Goal: Task Accomplishment & Management: Use online tool/utility

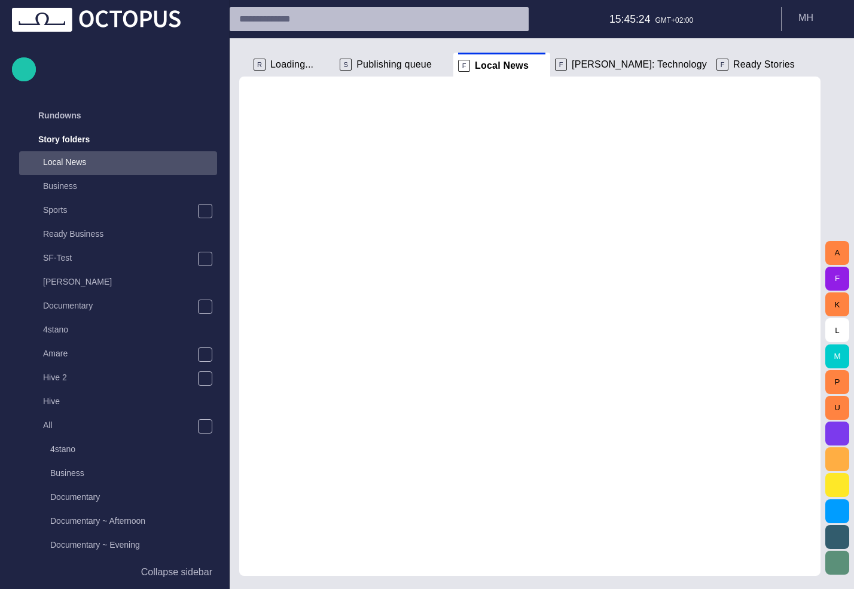
scroll to position [24, 0]
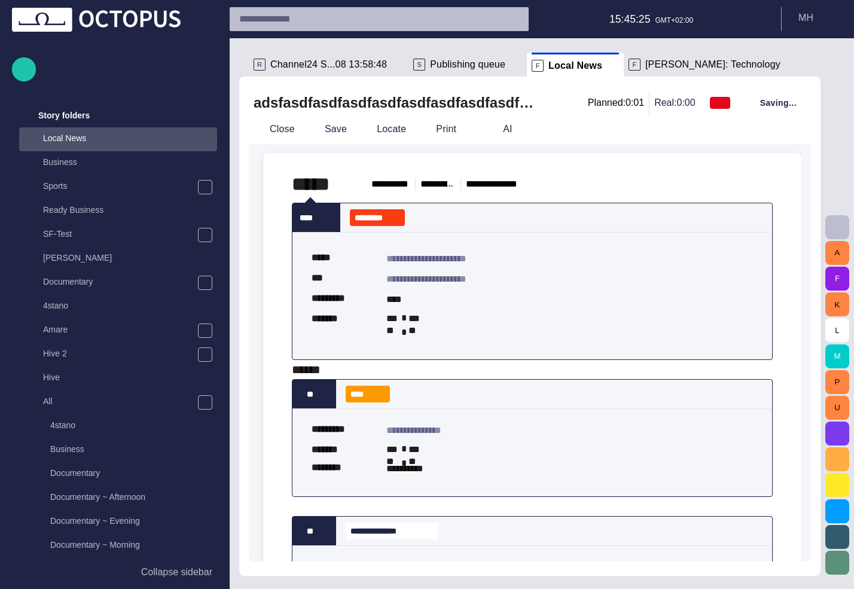
click at [466, 68] on span "Publishing queue" at bounding box center [467, 65] width 75 height 12
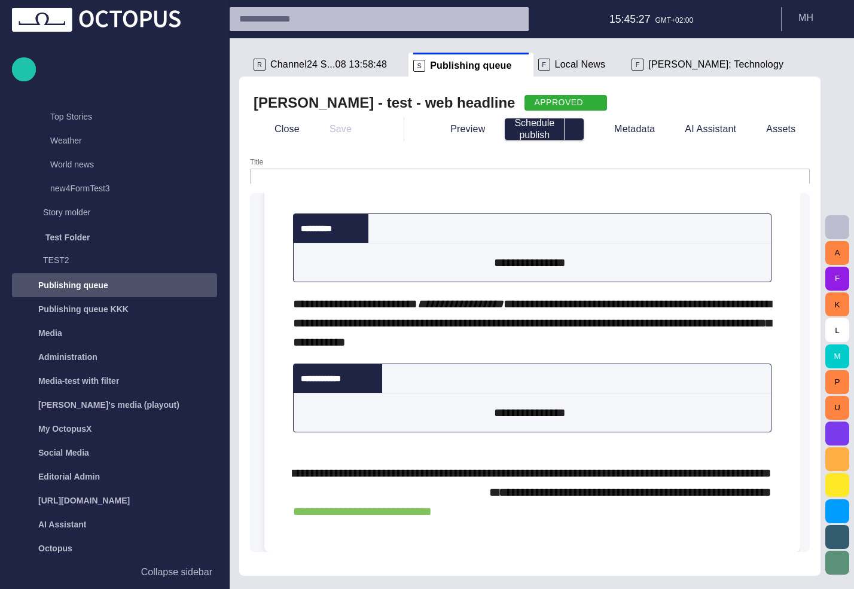
scroll to position [0, 0]
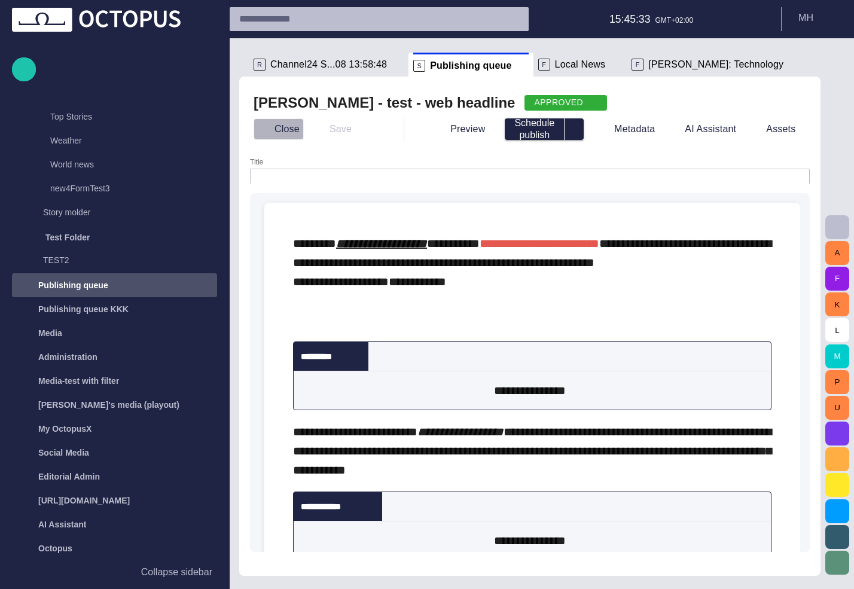
click at [285, 129] on button "Close" at bounding box center [279, 129] width 50 height 22
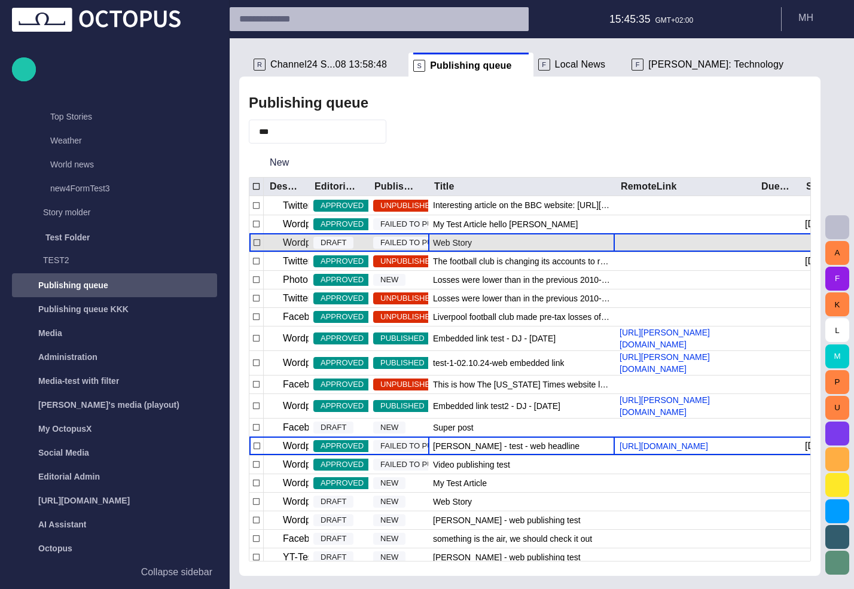
click at [498, 239] on div "Web Story" at bounding box center [521, 243] width 187 height 18
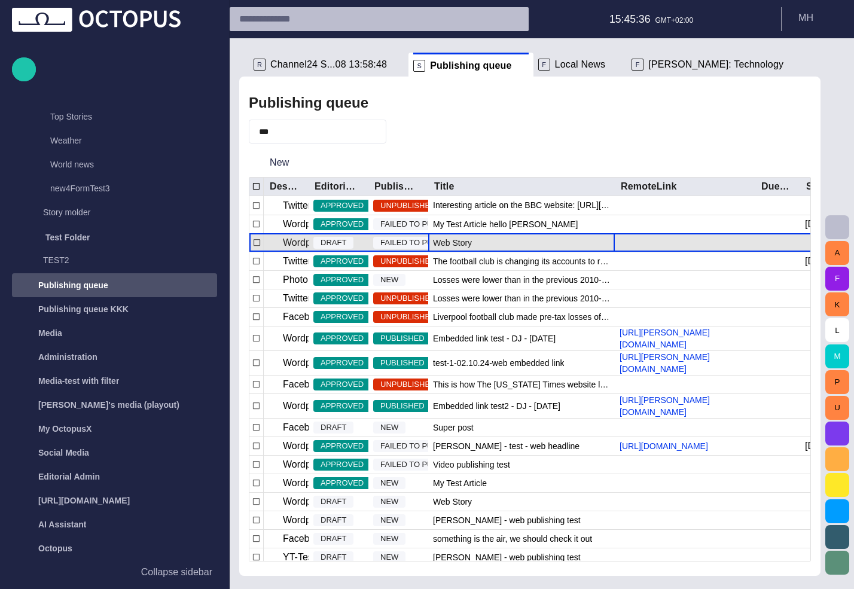
click at [498, 239] on div "Web Story" at bounding box center [521, 243] width 187 height 18
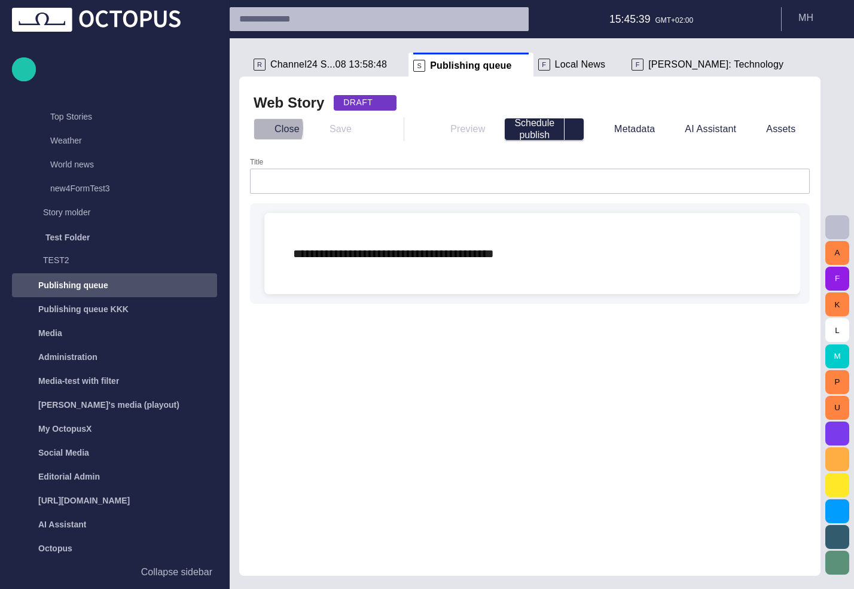
click at [265, 128] on span "button" at bounding box center [264, 129] width 12 height 12
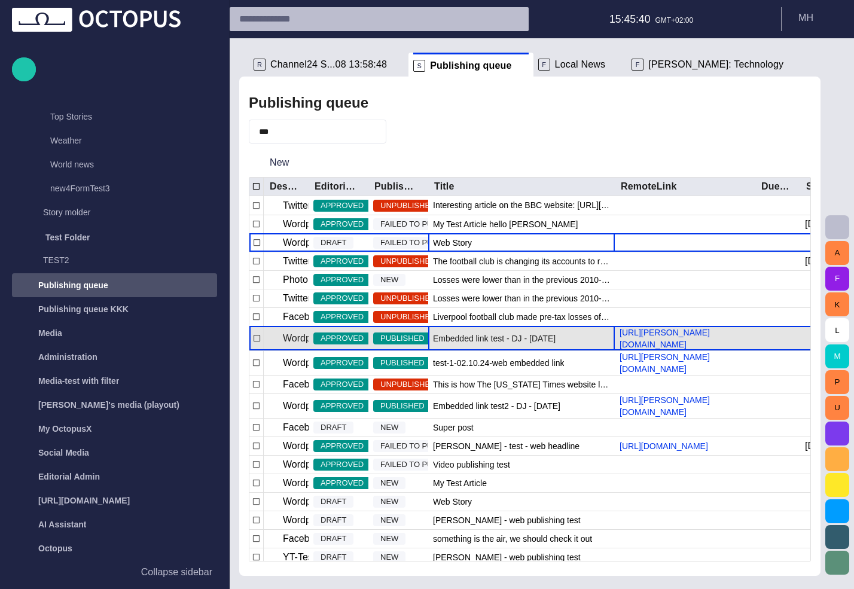
click at [524, 334] on div "Embedded link test - DJ - [DATE]" at bounding box center [521, 339] width 187 height 24
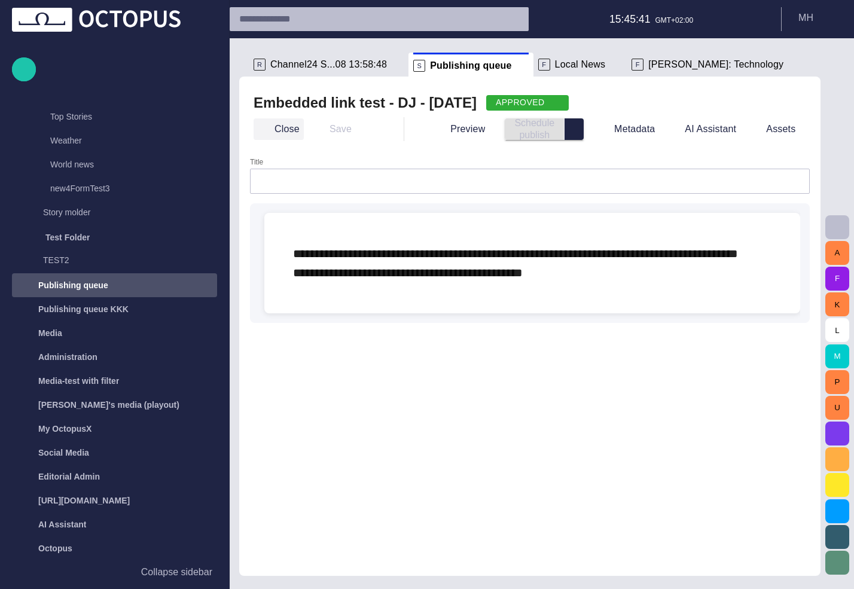
click at [260, 137] on button "Close" at bounding box center [279, 129] width 50 height 22
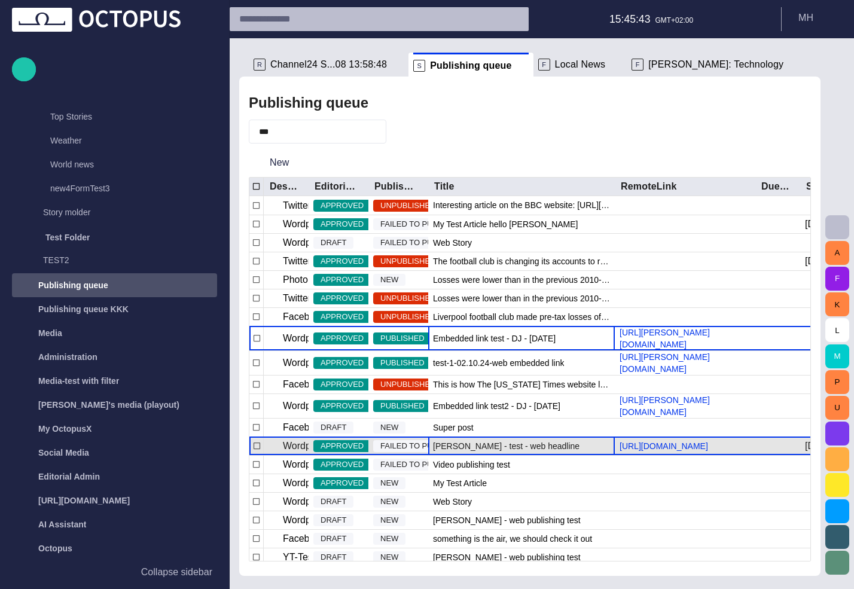
click at [521, 452] on span "[PERSON_NAME] - test - web headline" at bounding box center [506, 446] width 147 height 12
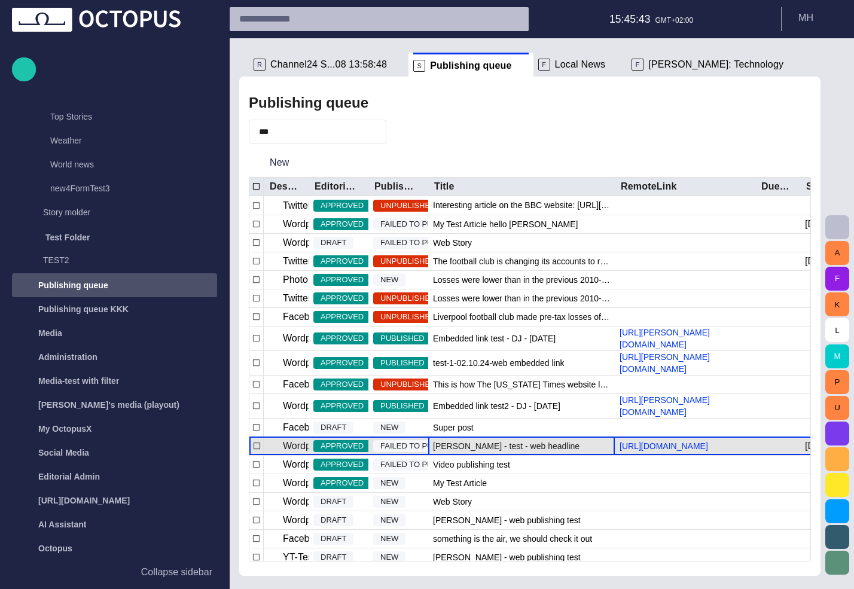
click at [521, 452] on span "[PERSON_NAME] - test - web headline" at bounding box center [506, 446] width 147 height 12
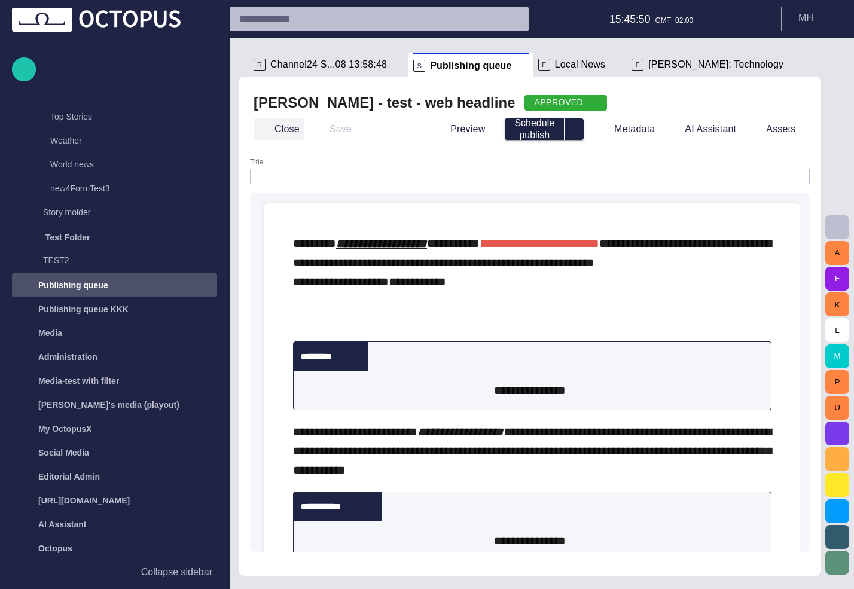
click at [279, 132] on button "Close" at bounding box center [279, 129] width 50 height 22
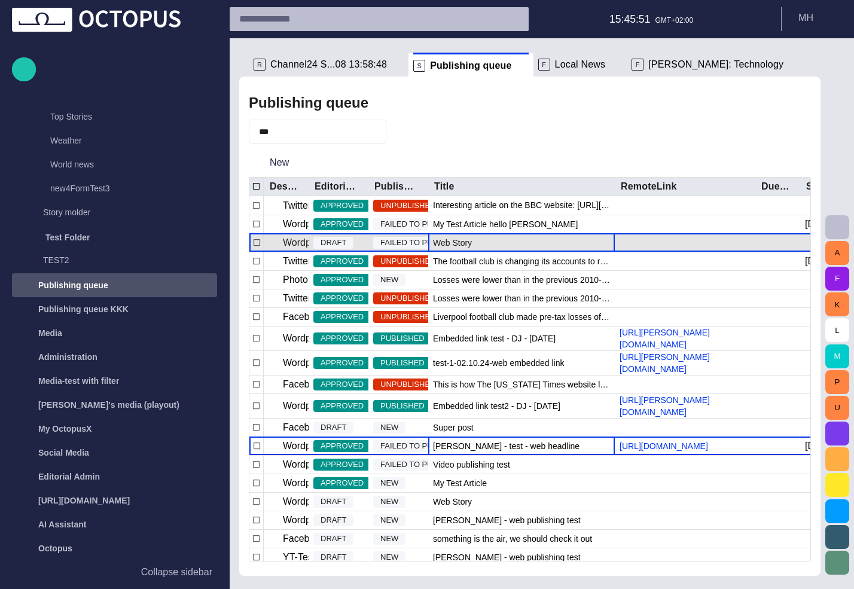
click at [506, 236] on div "Web Story" at bounding box center [521, 243] width 187 height 18
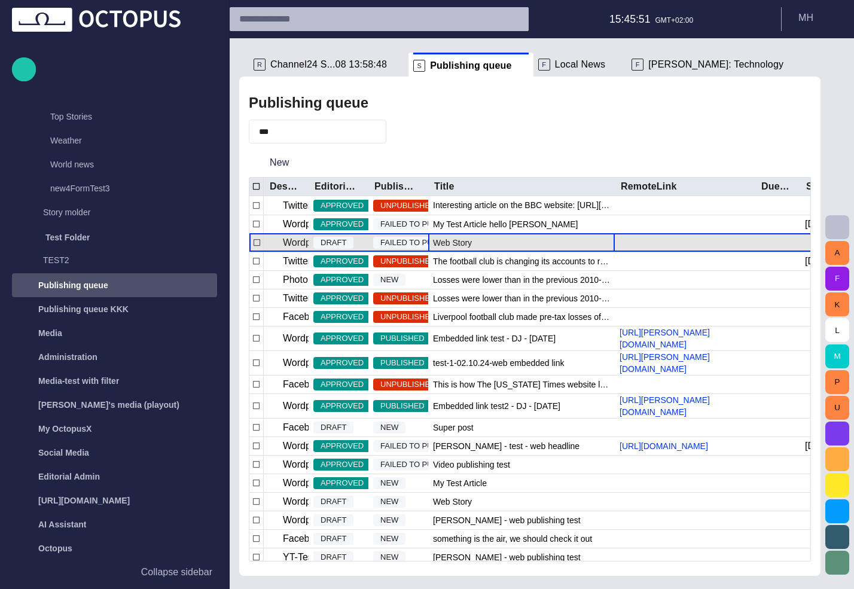
click at [506, 236] on div "Web Story" at bounding box center [521, 243] width 187 height 18
